Goal: Task Accomplishment & Management: Manage account settings

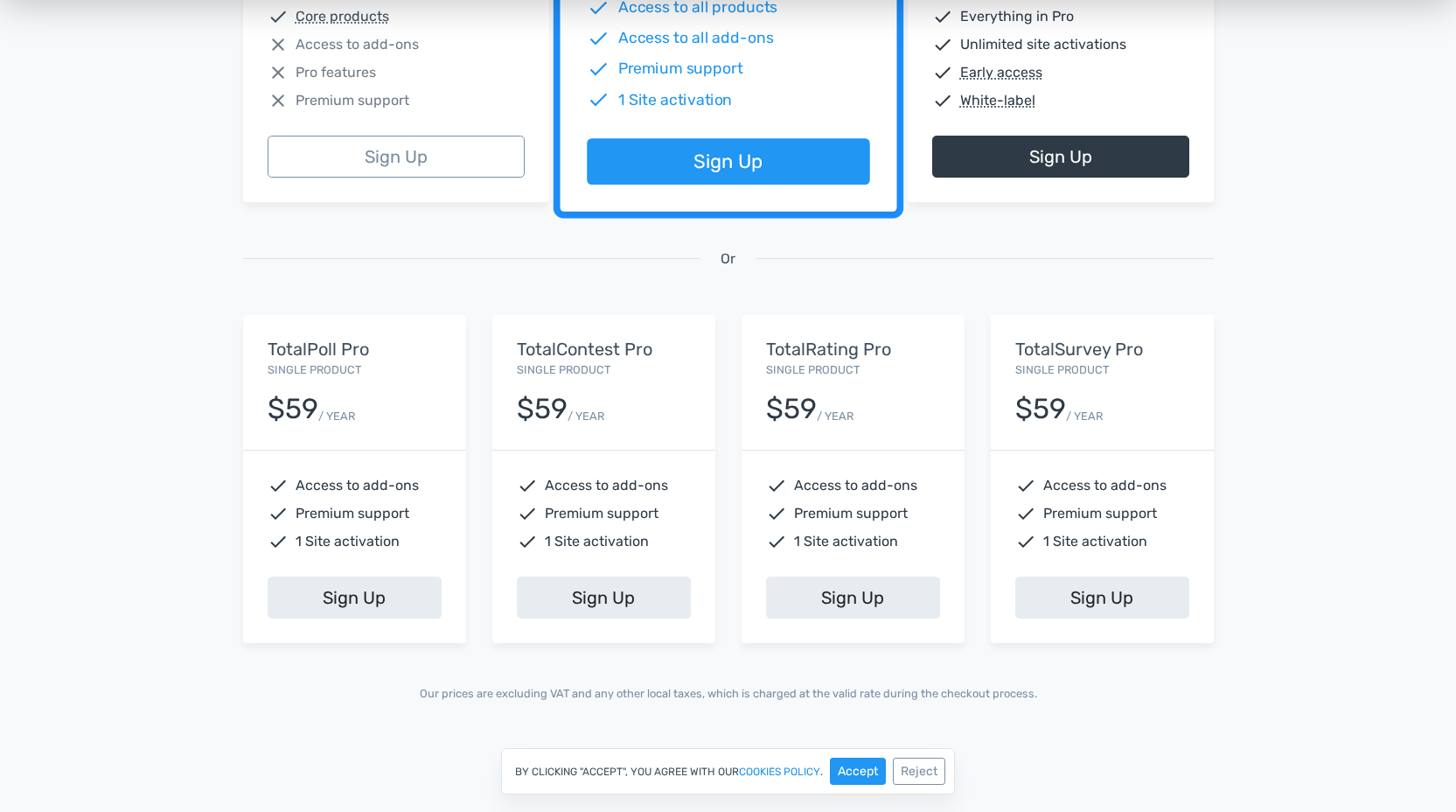
scroll to position [546, 0]
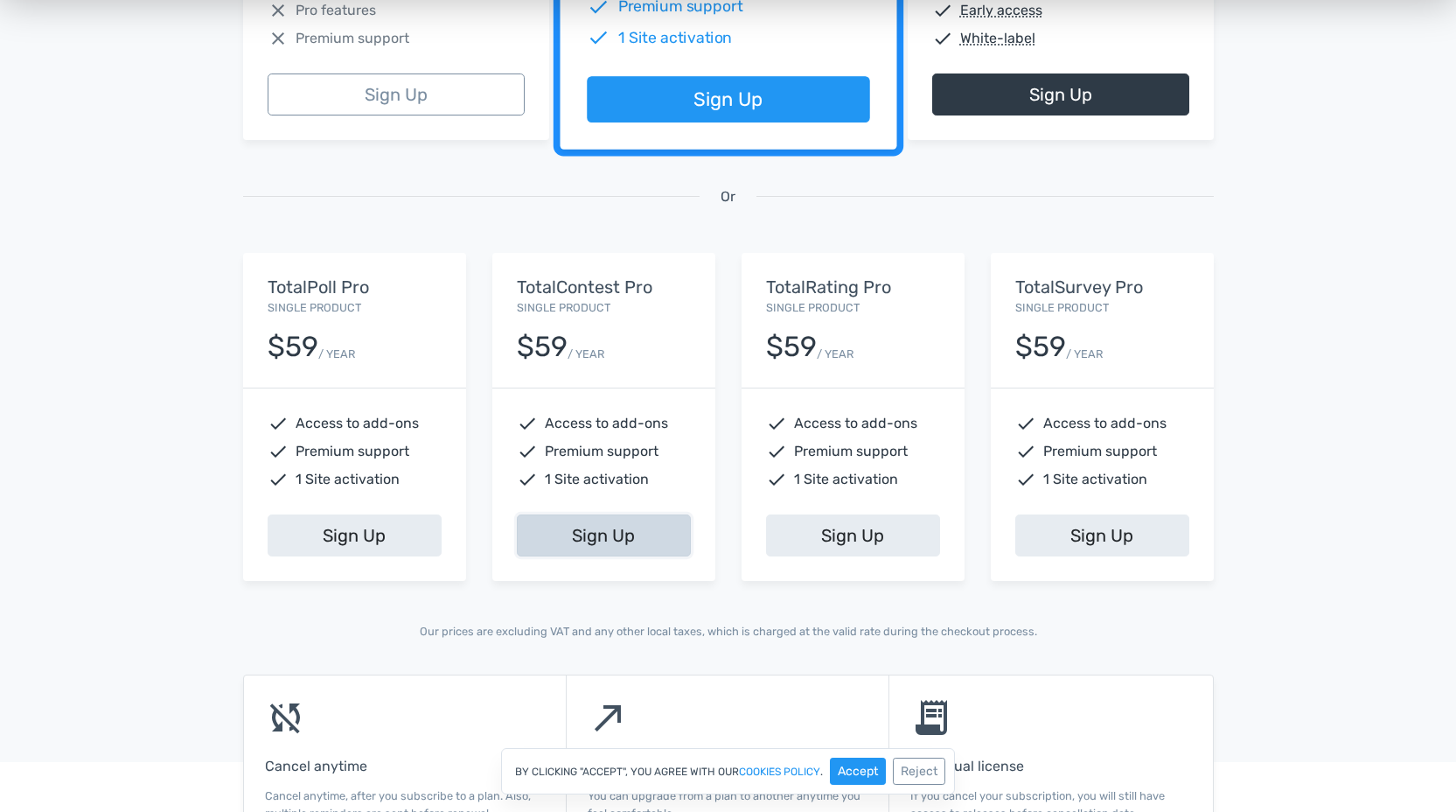
click at [616, 540] on link "Sign Up" at bounding box center [604, 536] width 174 height 42
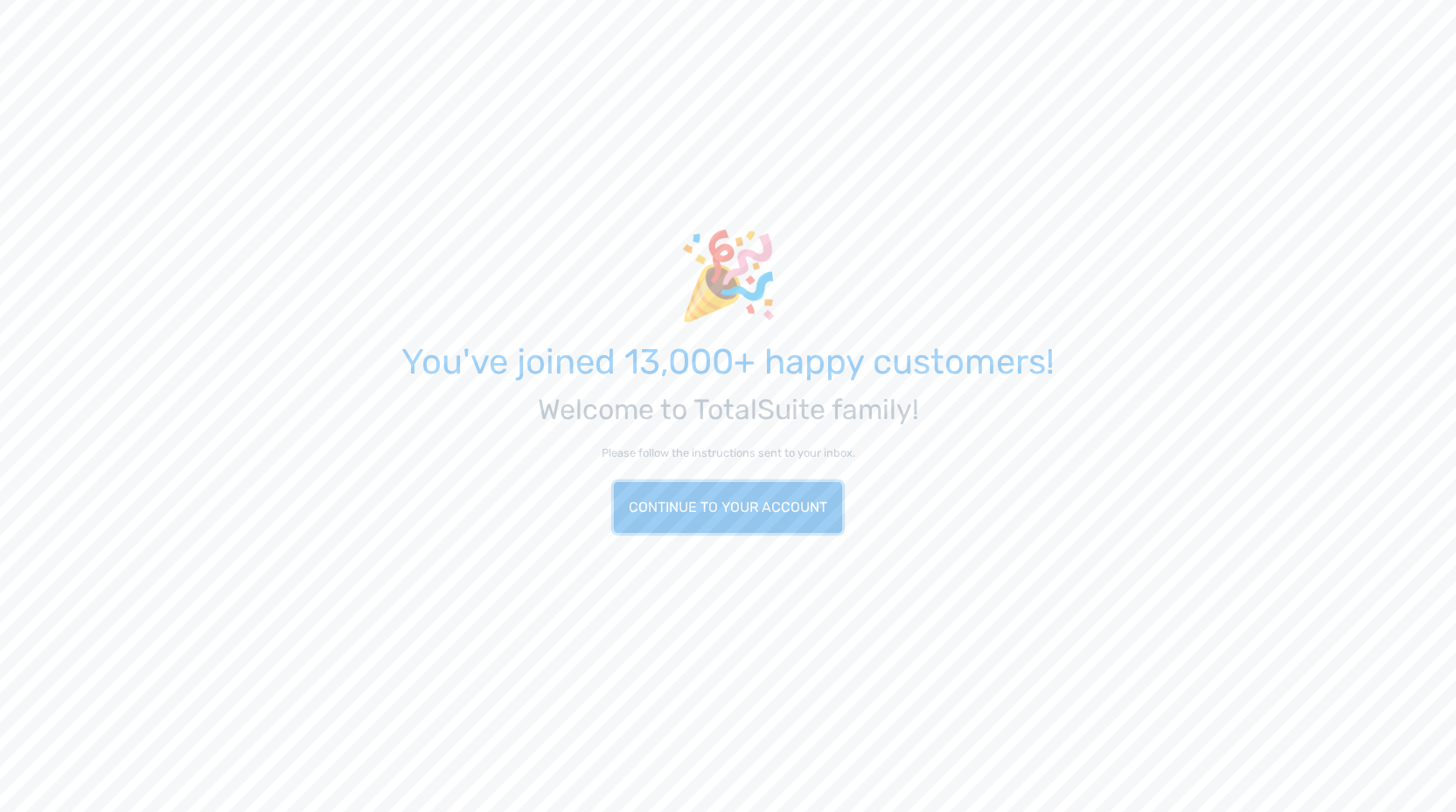
click at [753, 504] on link "Continue to your account" at bounding box center [728, 507] width 228 height 51
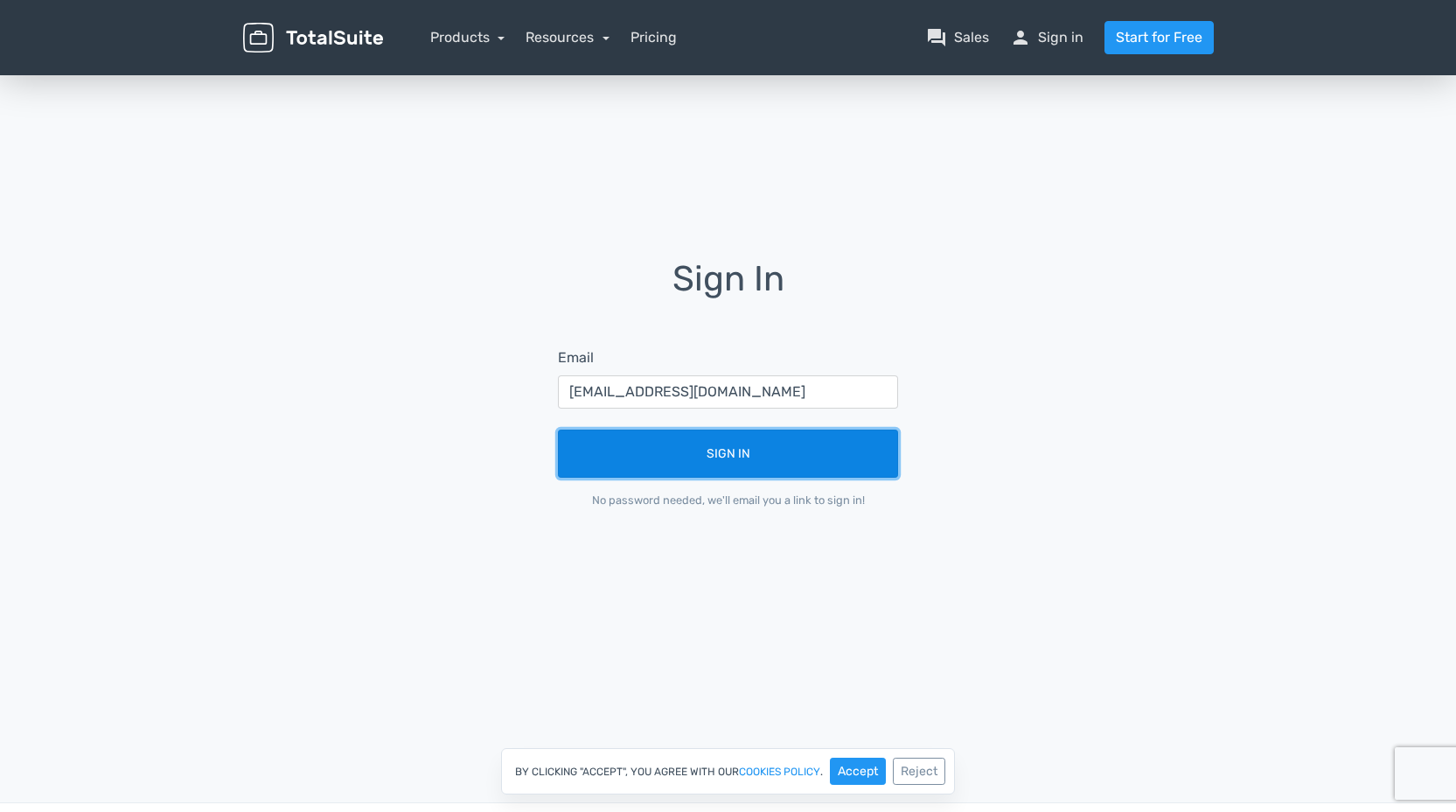
click at [765, 457] on button "Sign In" at bounding box center [728, 453] width 340 height 48
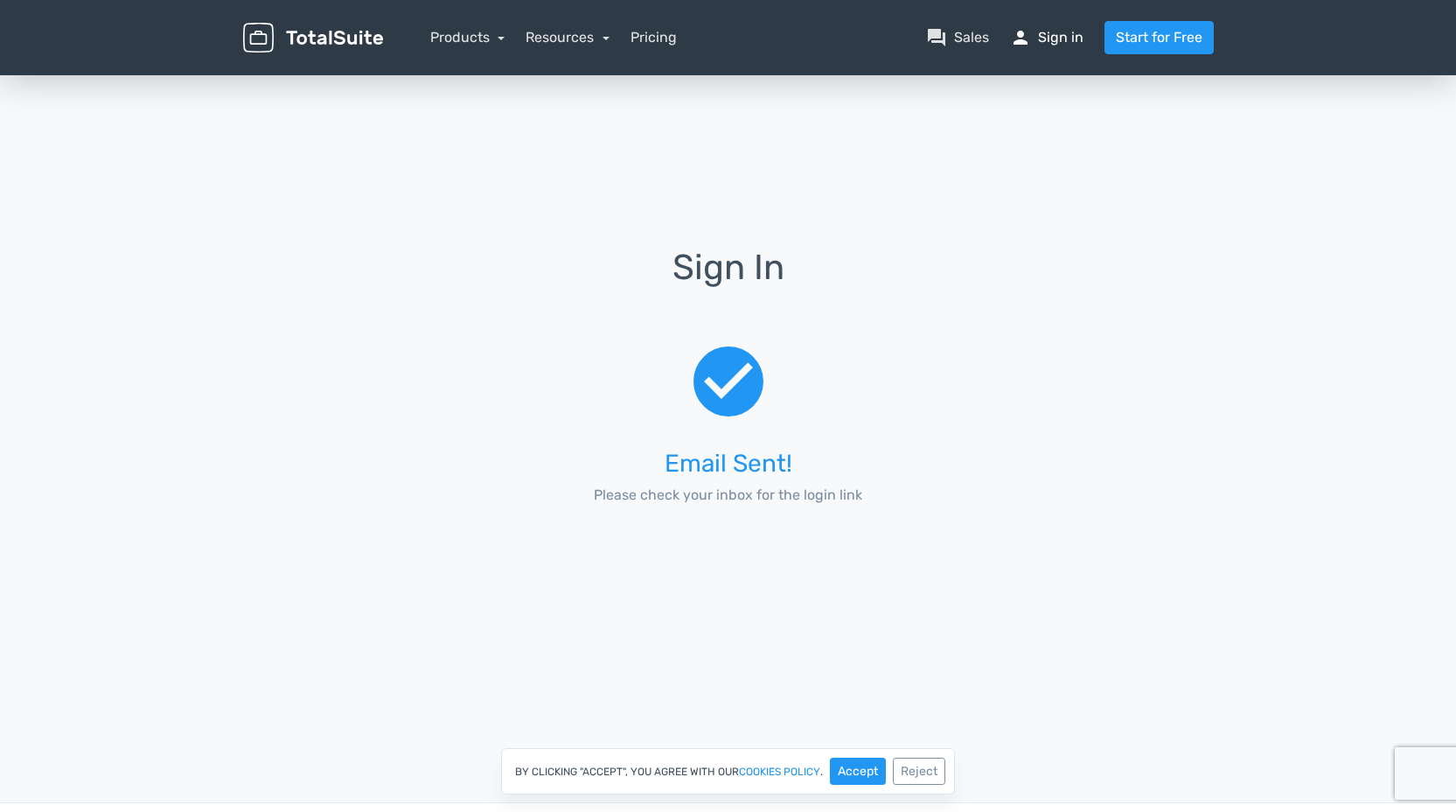
click at [1070, 36] on link "person Sign in" at bounding box center [1047, 37] width 74 height 21
click at [1067, 36] on link "person Sign in" at bounding box center [1047, 37] width 74 height 21
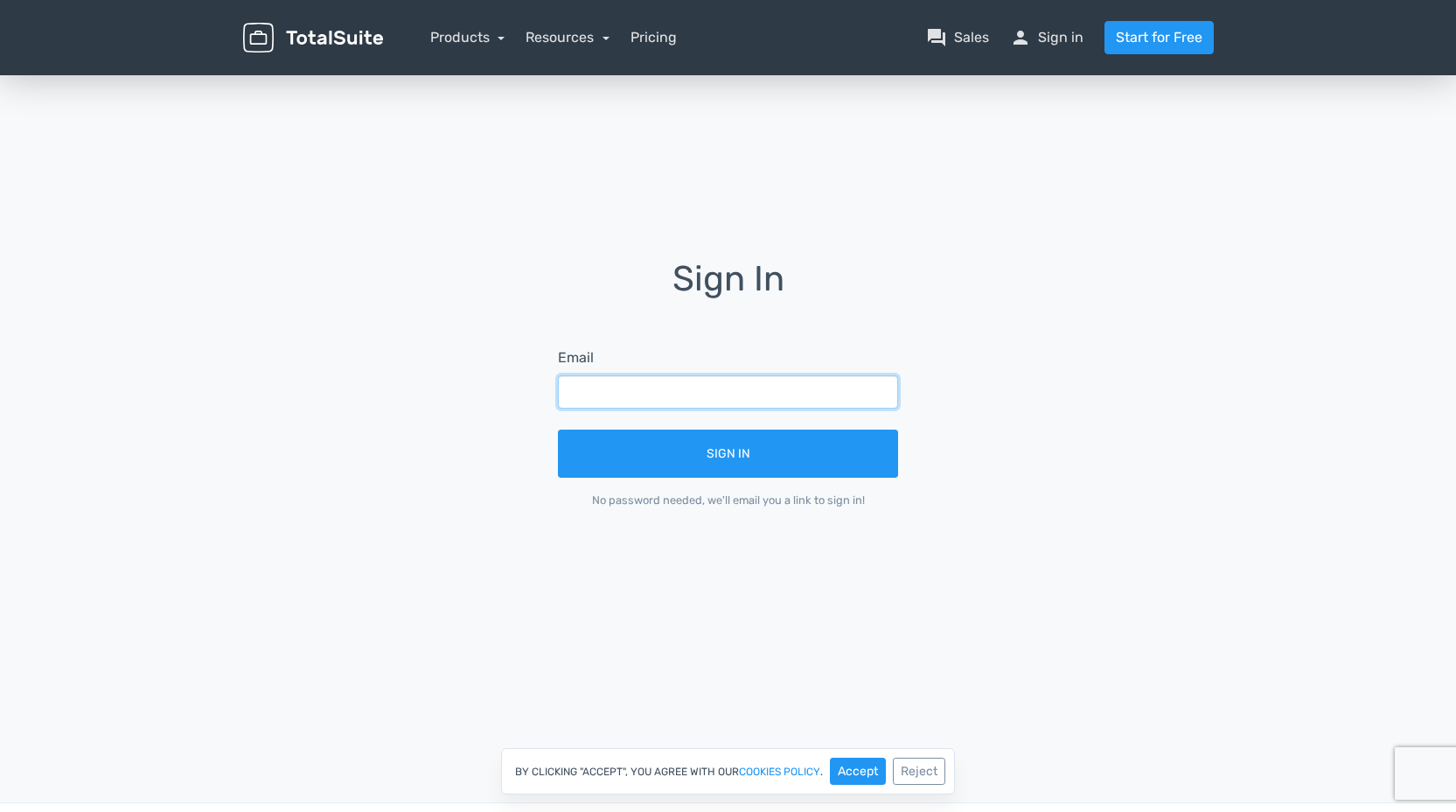
click at [638, 380] on input "text" at bounding box center [728, 392] width 340 height 34
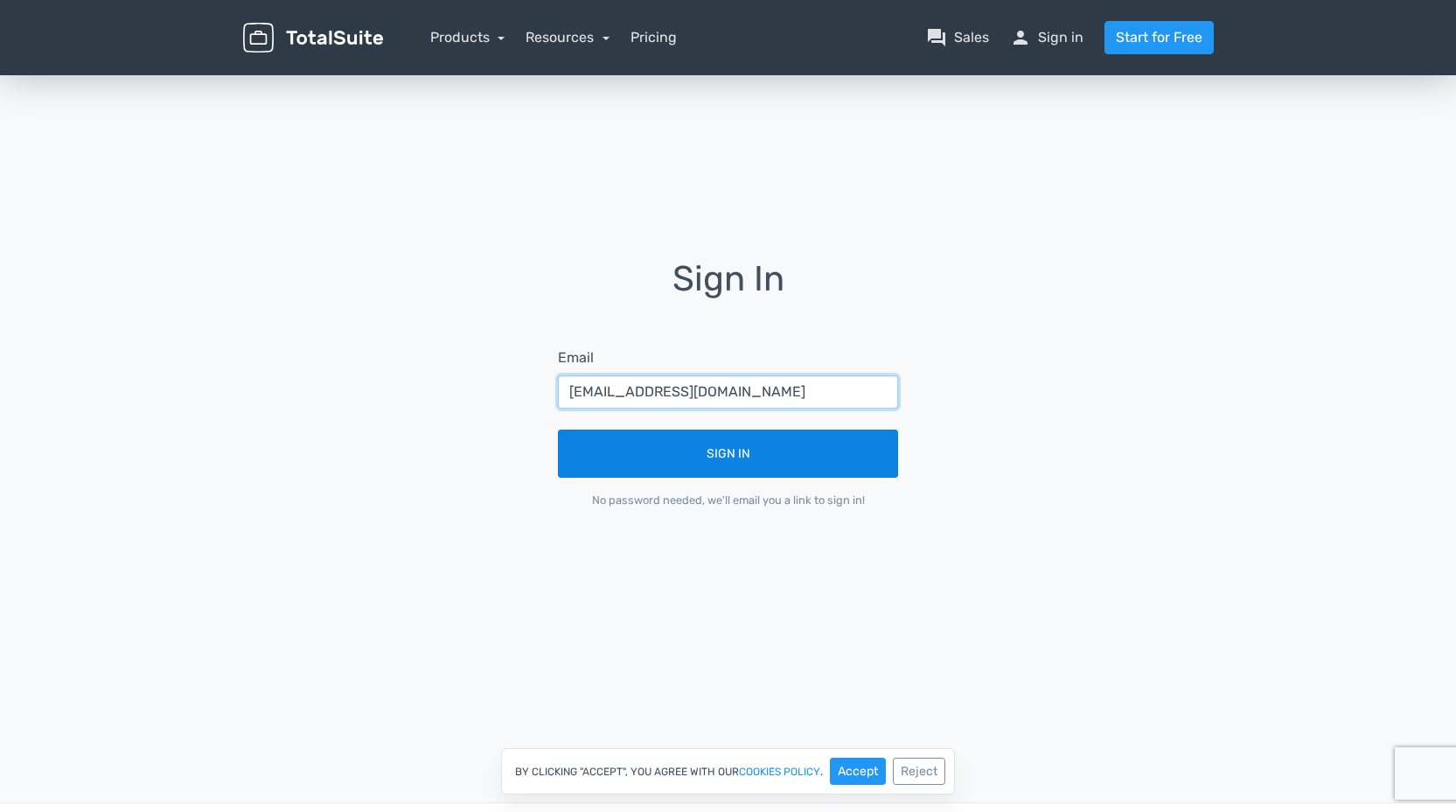
type input "[EMAIL_ADDRESS][DOMAIN_NAME]"
click at [695, 452] on button "Sign In" at bounding box center [728, 453] width 340 height 48
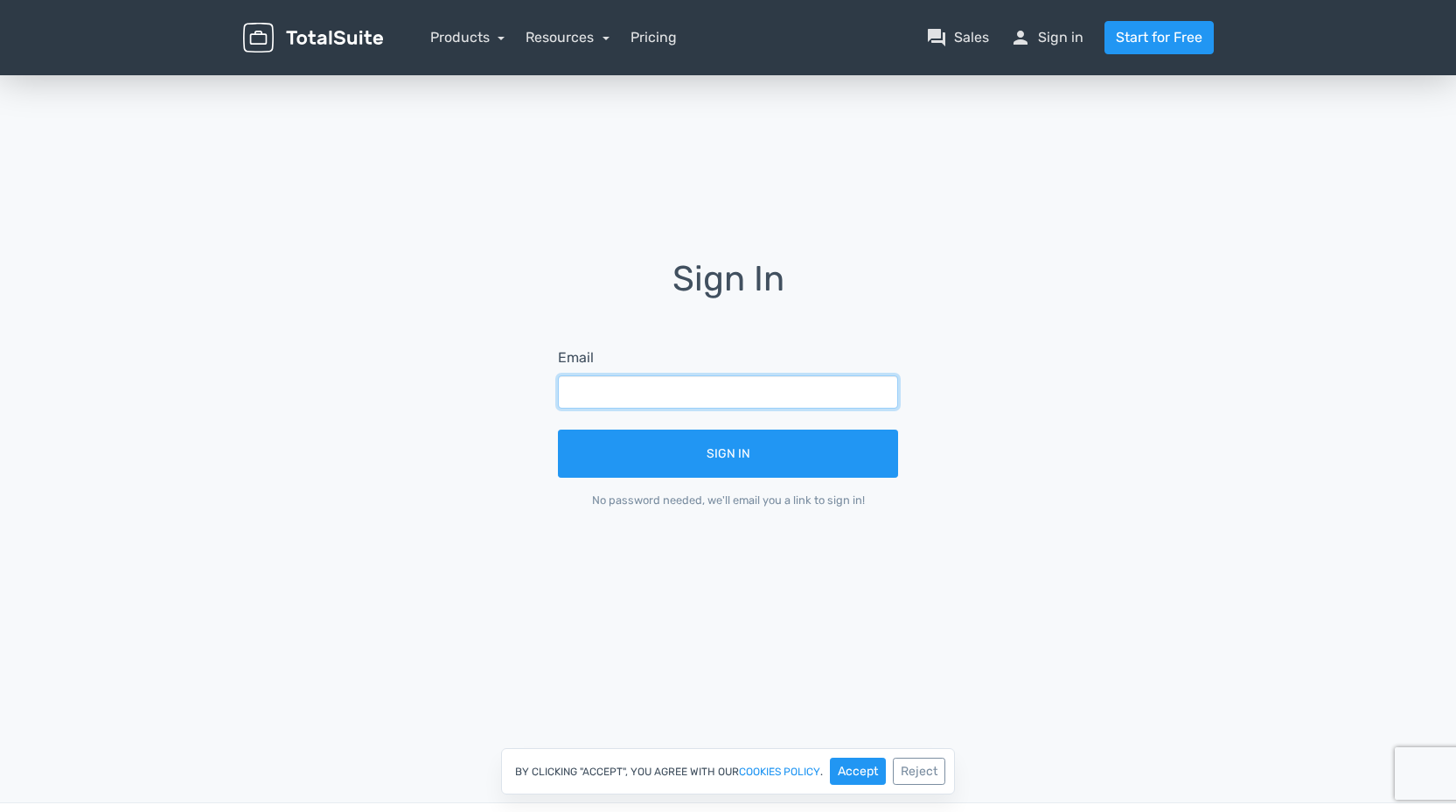
click at [663, 400] on input "text" at bounding box center [728, 392] width 340 height 34
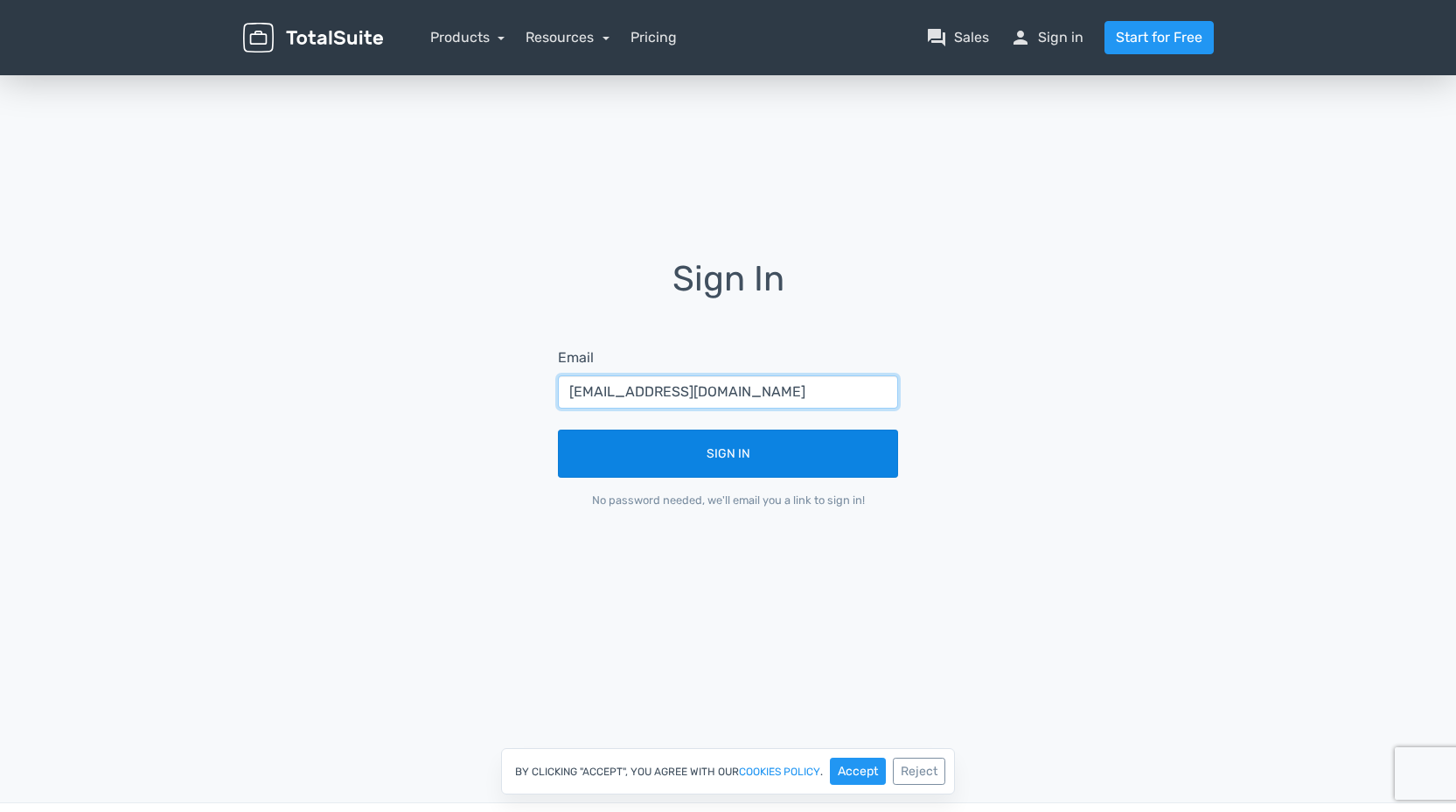
type input "[EMAIL_ADDRESS][DOMAIN_NAME]"
click at [753, 465] on button "Sign In" at bounding box center [728, 453] width 340 height 48
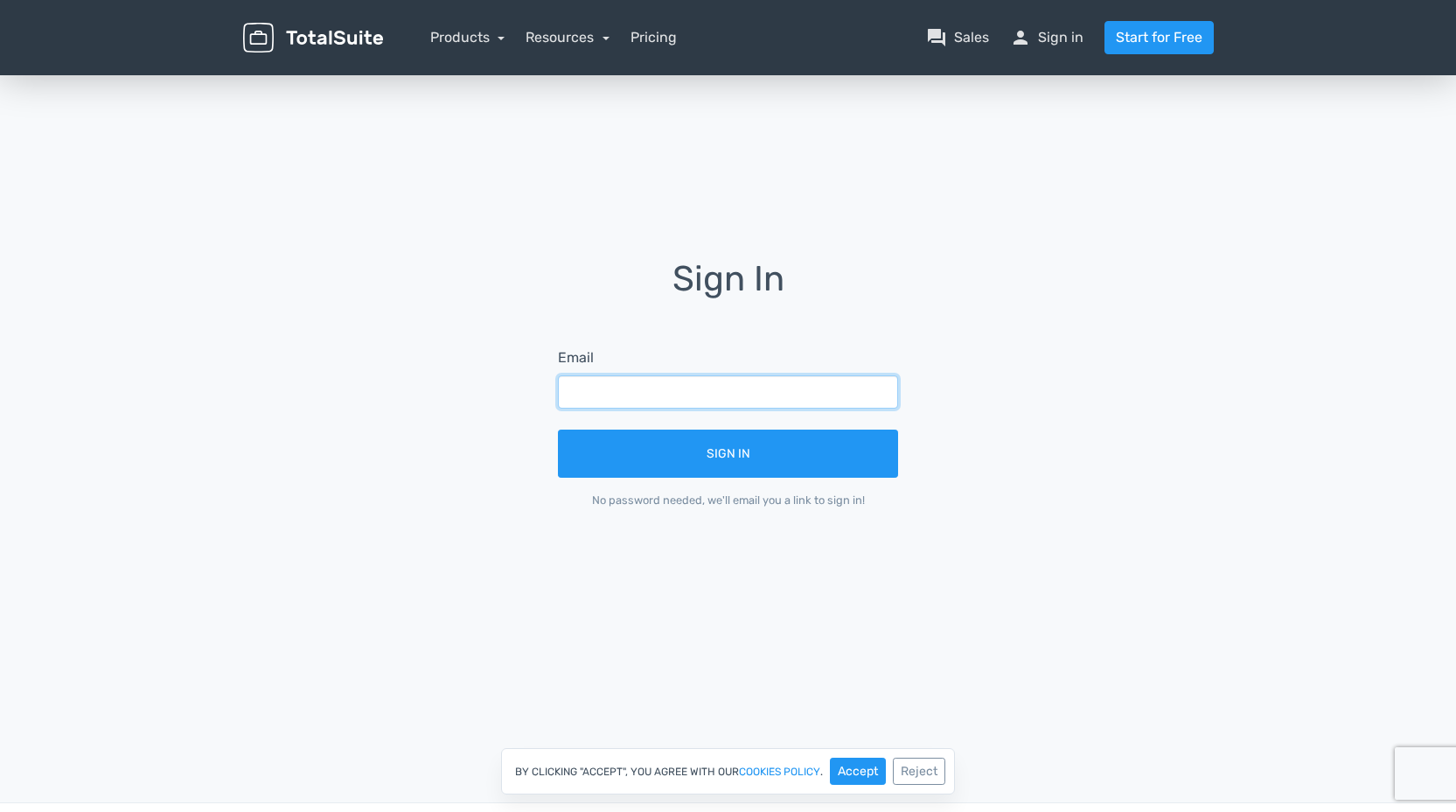
click at [645, 394] on input "text" at bounding box center [728, 392] width 340 height 34
type input "g"
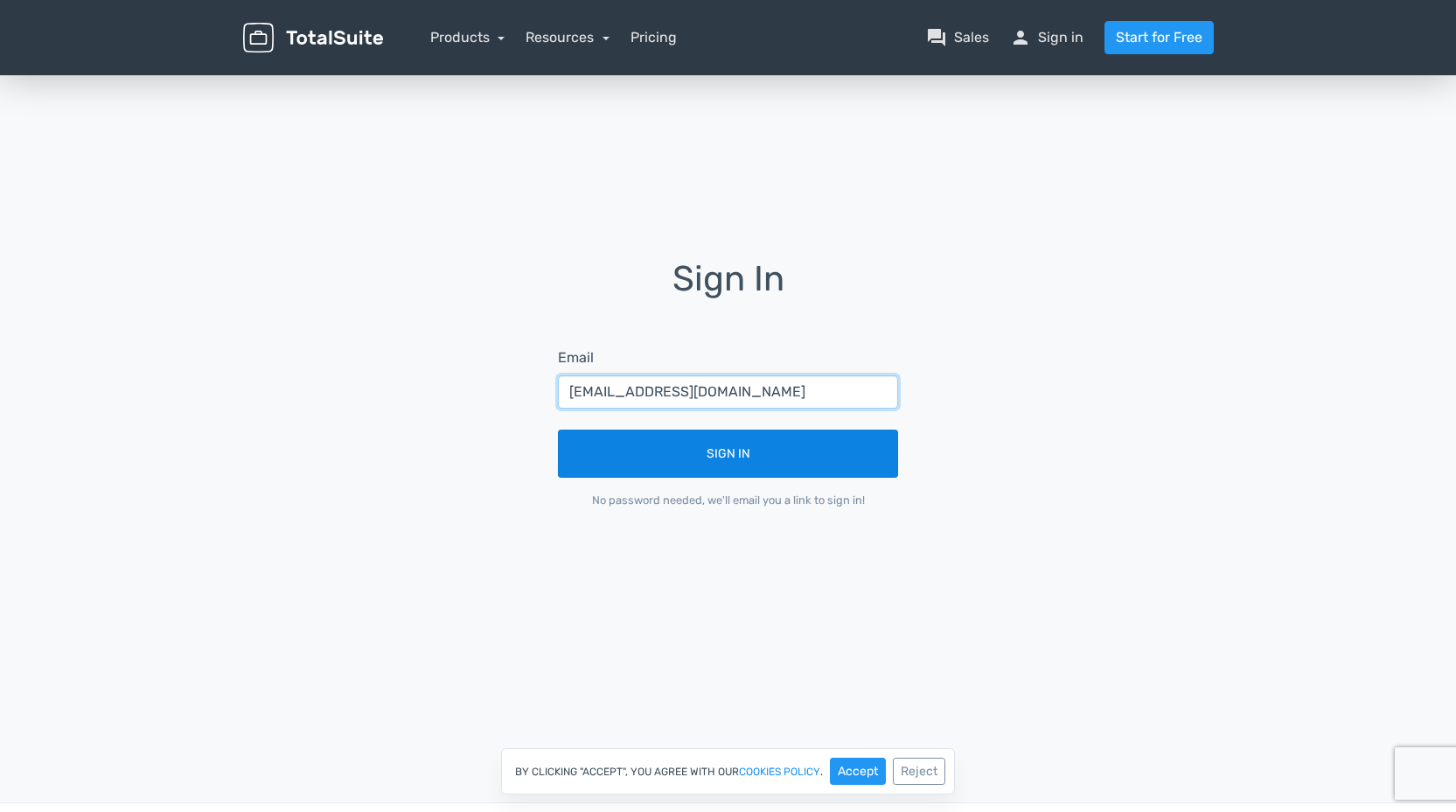
type input "[EMAIL_ADDRESS][DOMAIN_NAME]"
click at [752, 449] on button "Sign In" at bounding box center [728, 453] width 340 height 48
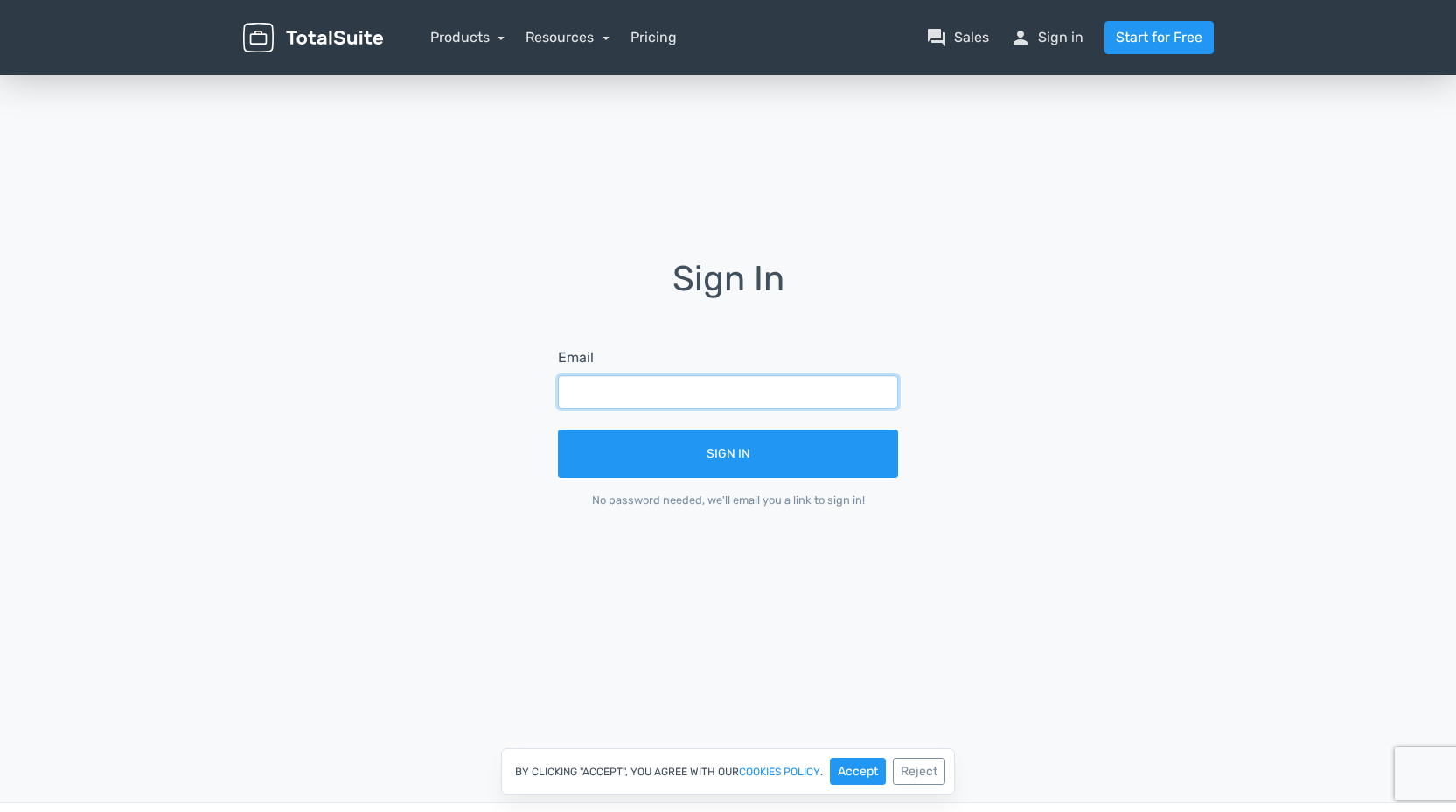
click at [649, 387] on input "text" at bounding box center [728, 392] width 340 height 34
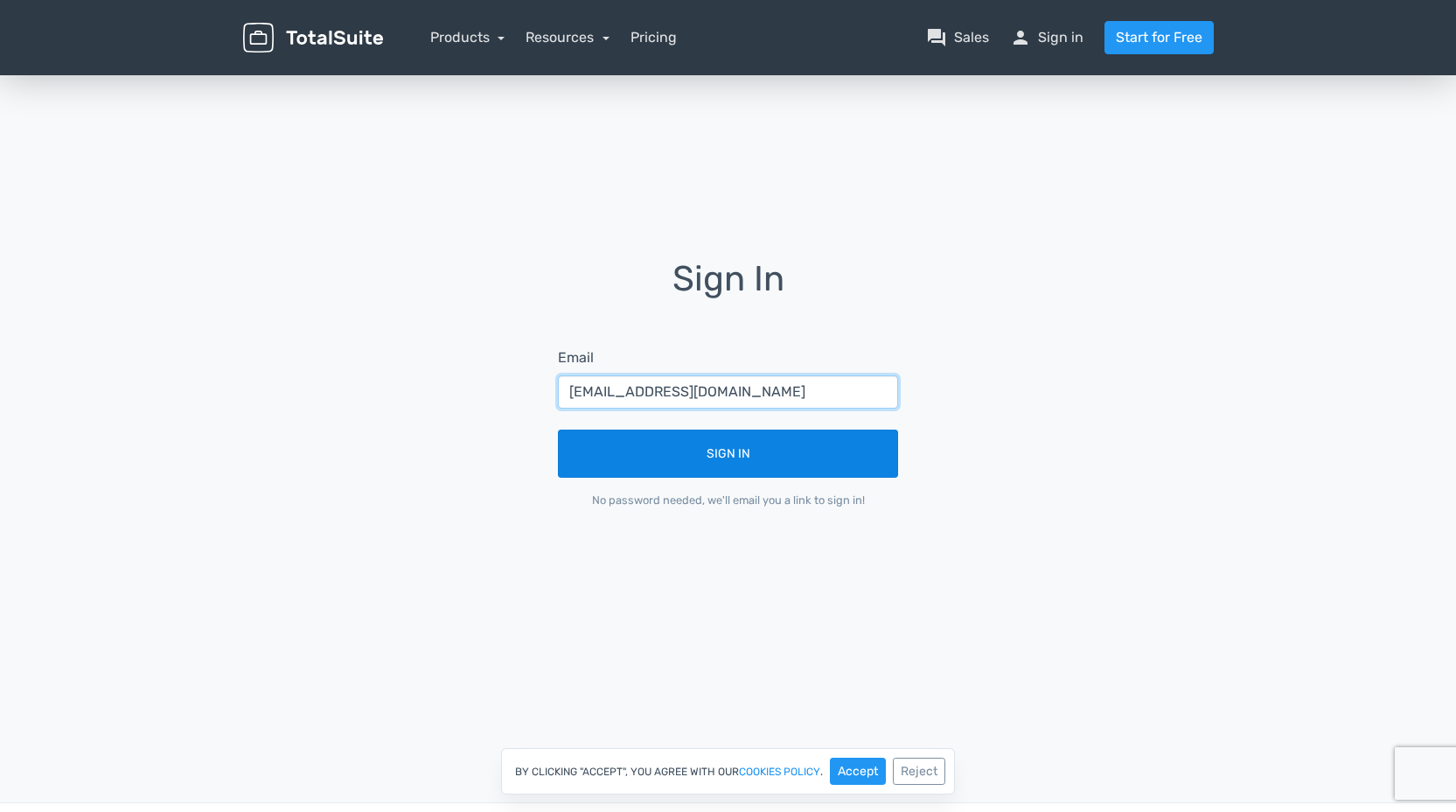
type input "[EMAIL_ADDRESS][DOMAIN_NAME]"
click at [773, 465] on button "Sign In" at bounding box center [728, 453] width 340 height 48
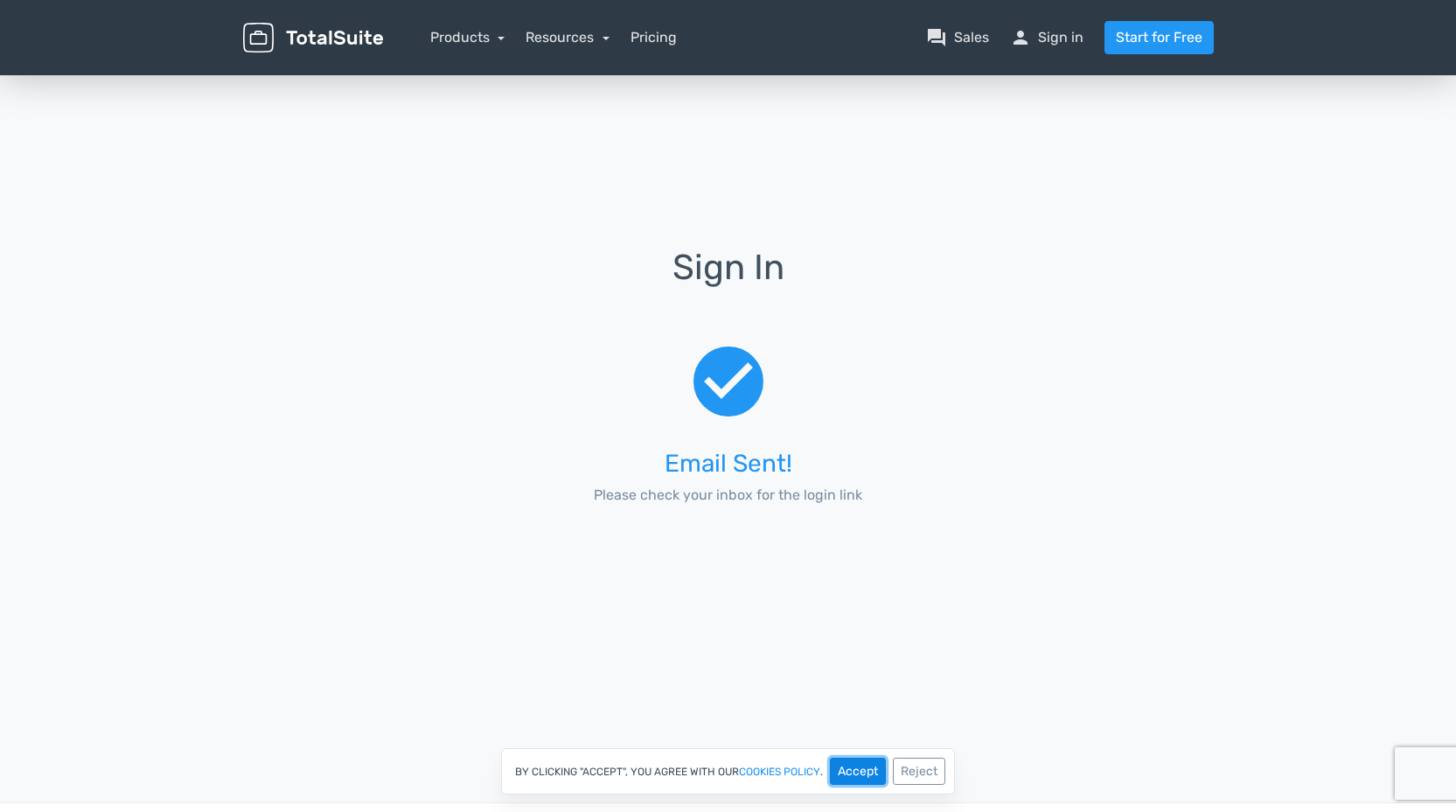
click at [855, 776] on button "Accept" at bounding box center [858, 771] width 56 height 27
